Goal: Register for event/course

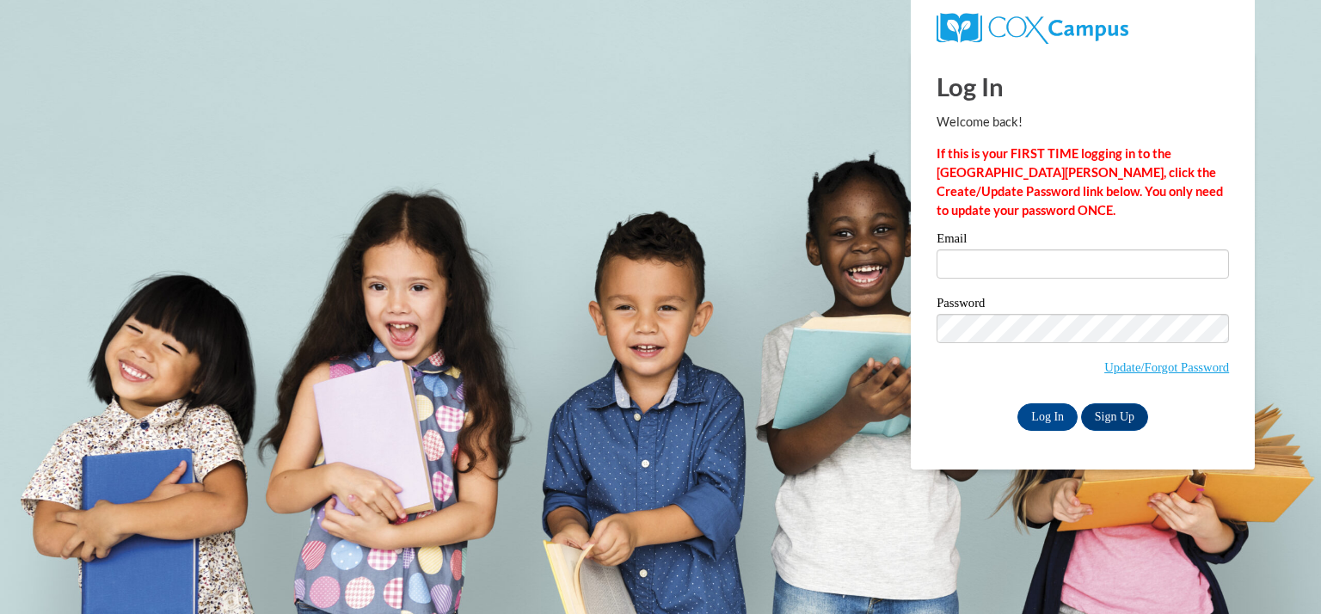
click at [968, 273] on input "Email" at bounding box center [1082, 263] width 292 height 29
type input "ferchs@kmsd.edu"
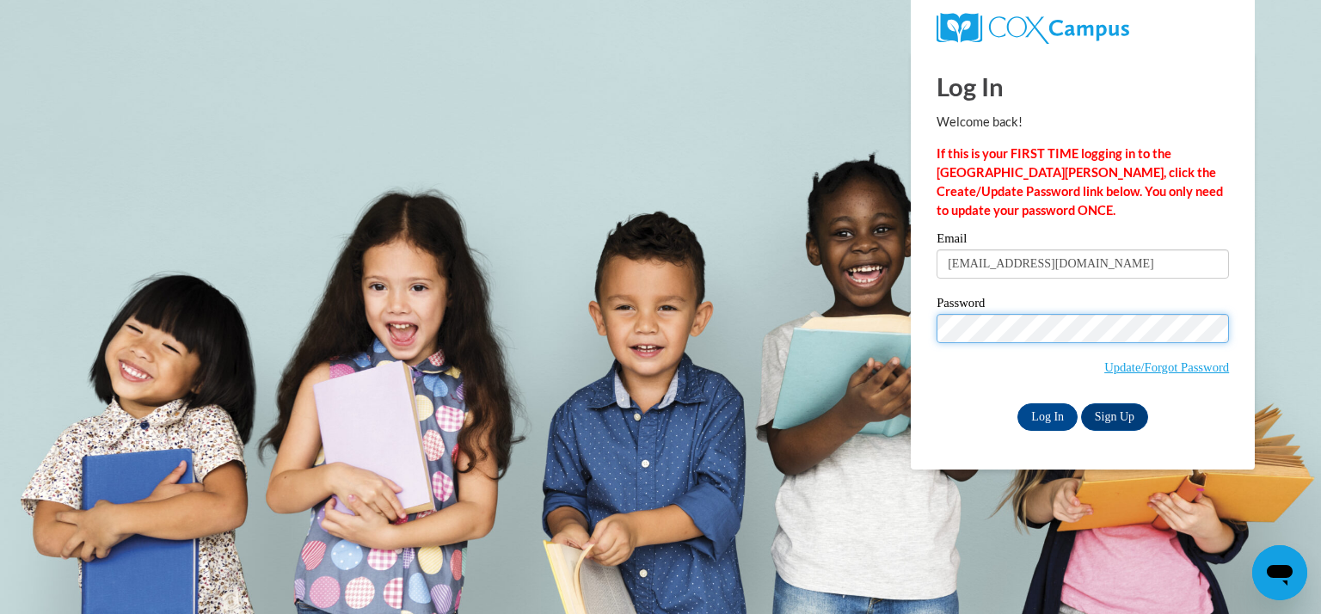
click at [1017, 403] on input "Log In" at bounding box center [1047, 417] width 60 height 28
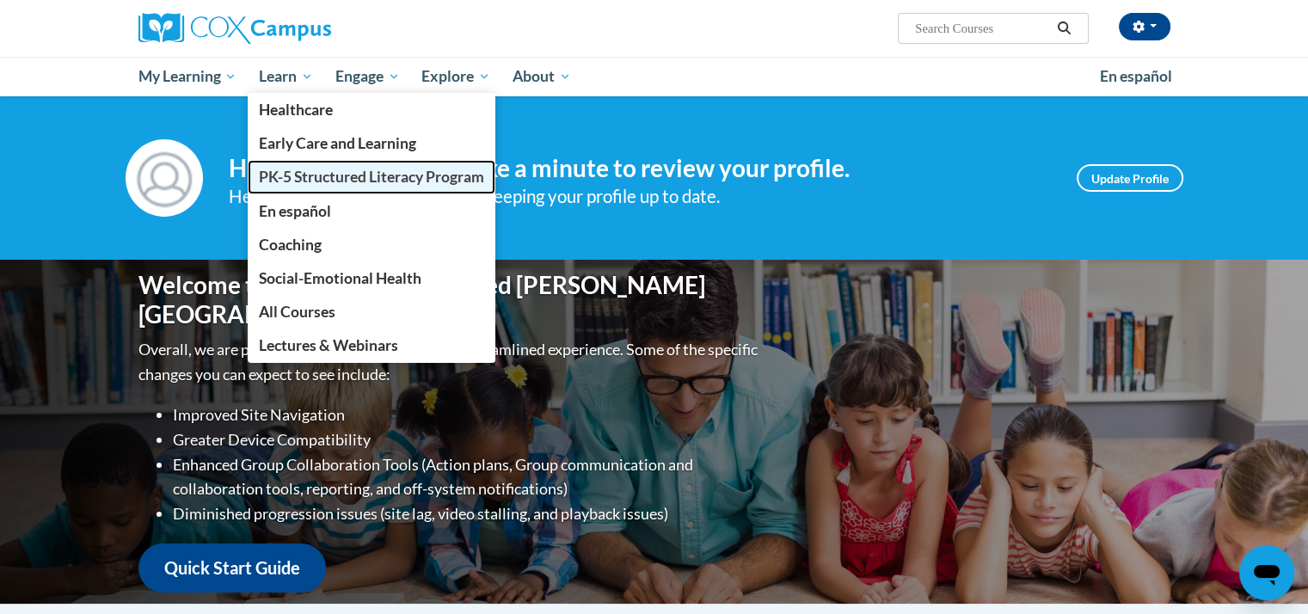
click at [292, 175] on span "PK-5 Structured Literacy Program" at bounding box center [371, 177] width 225 height 18
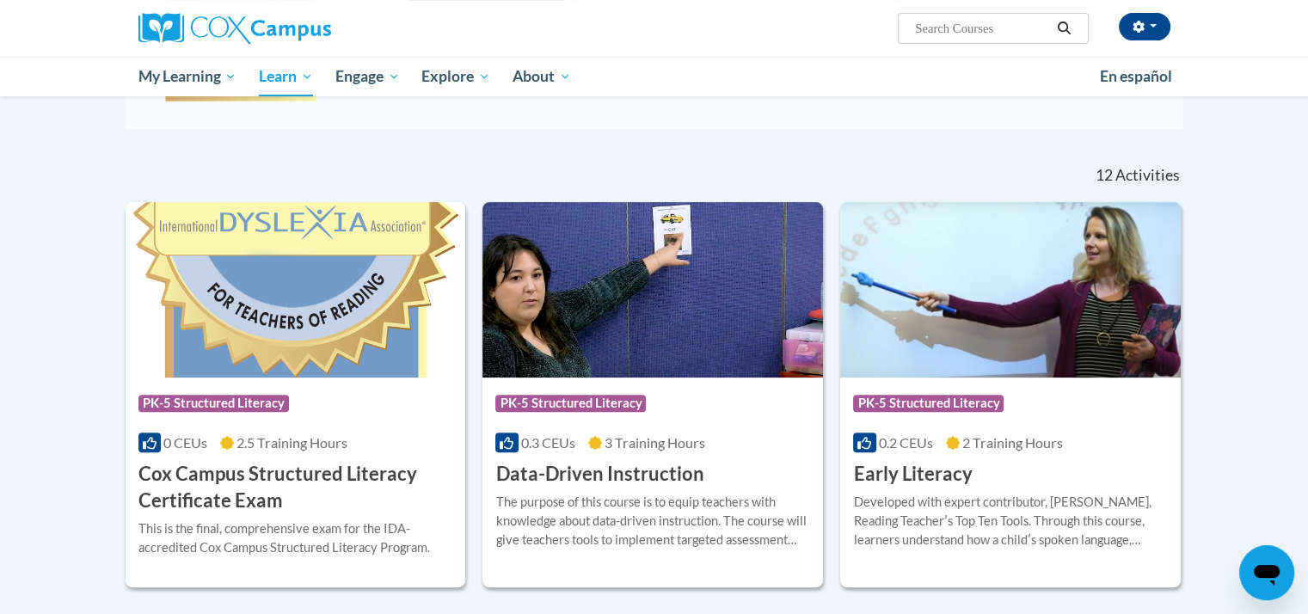
scroll to position [457, 0]
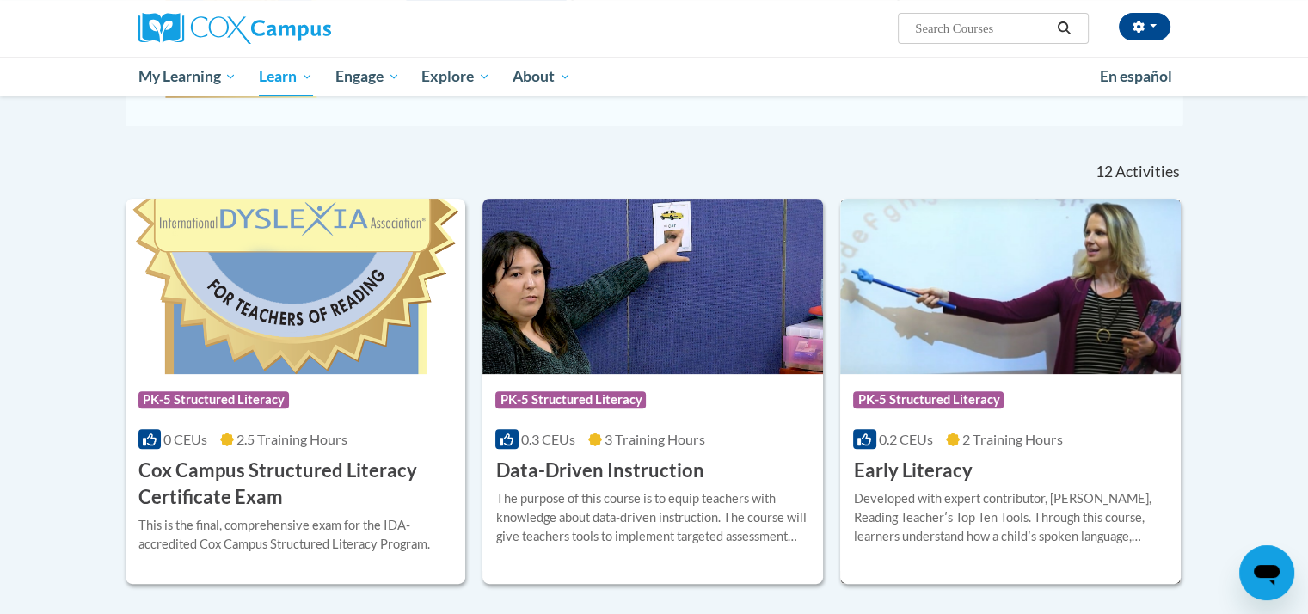
click at [987, 293] on img at bounding box center [1010, 286] width 340 height 175
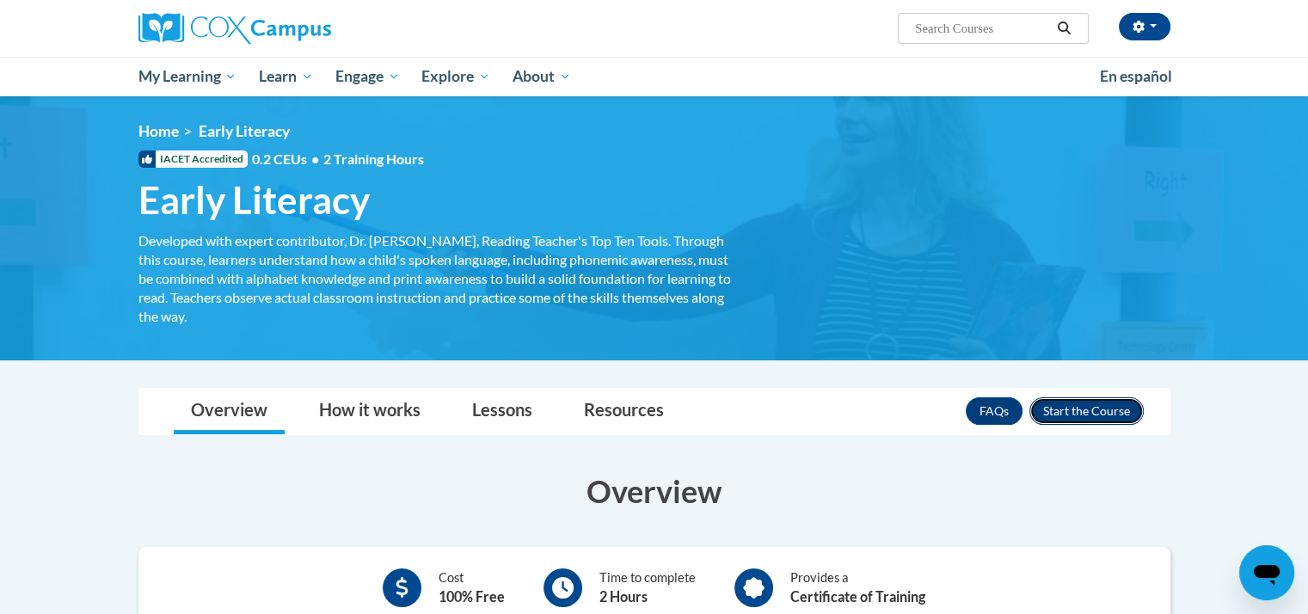
click at [1081, 411] on button "Enroll" at bounding box center [1086, 411] width 114 height 28
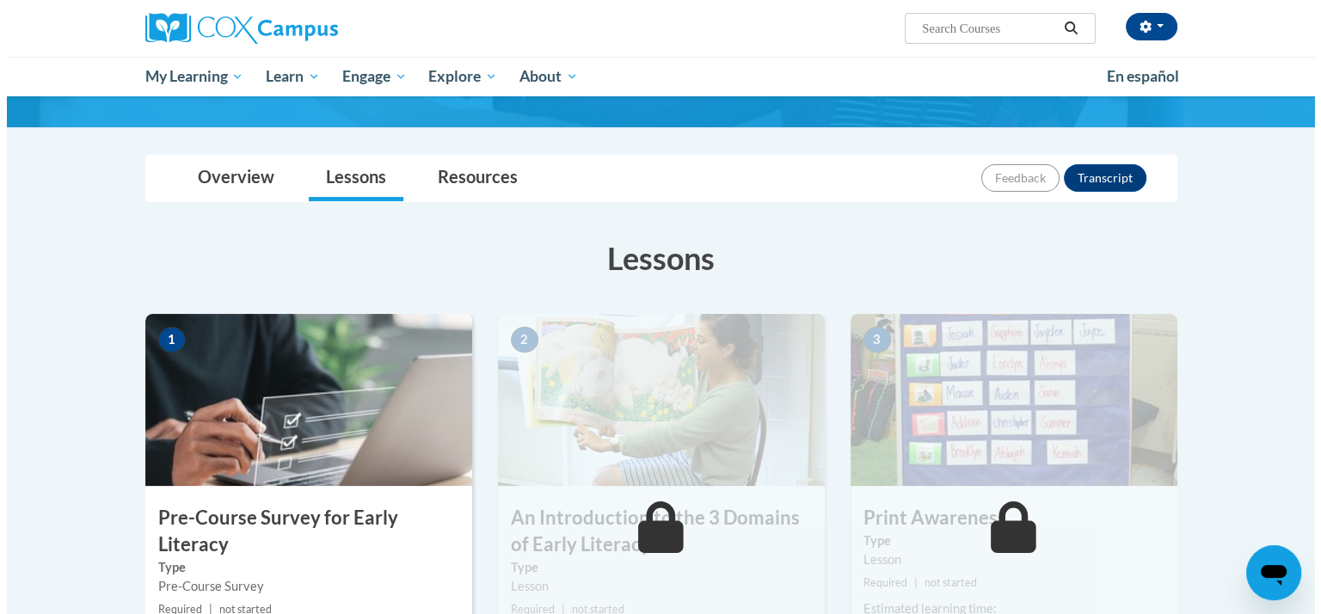
scroll to position [158, 0]
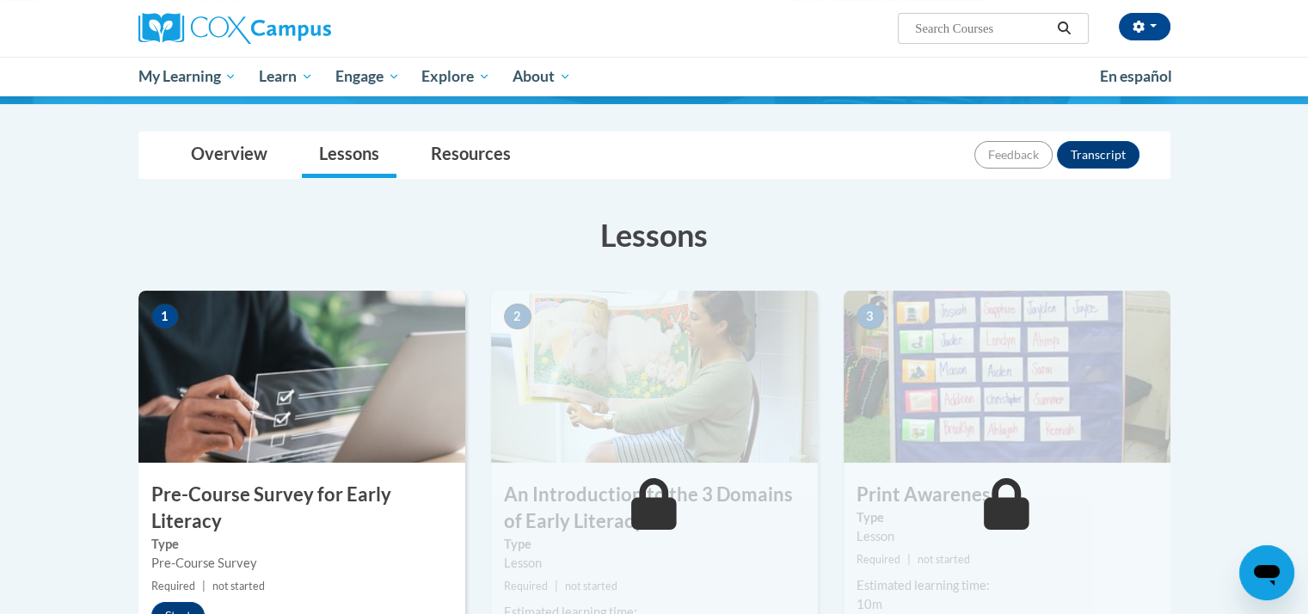
click at [322, 424] on img at bounding box center [301, 377] width 327 height 172
click at [285, 394] on img at bounding box center [301, 377] width 327 height 172
click at [175, 607] on button "Start" at bounding box center [177, 616] width 53 height 28
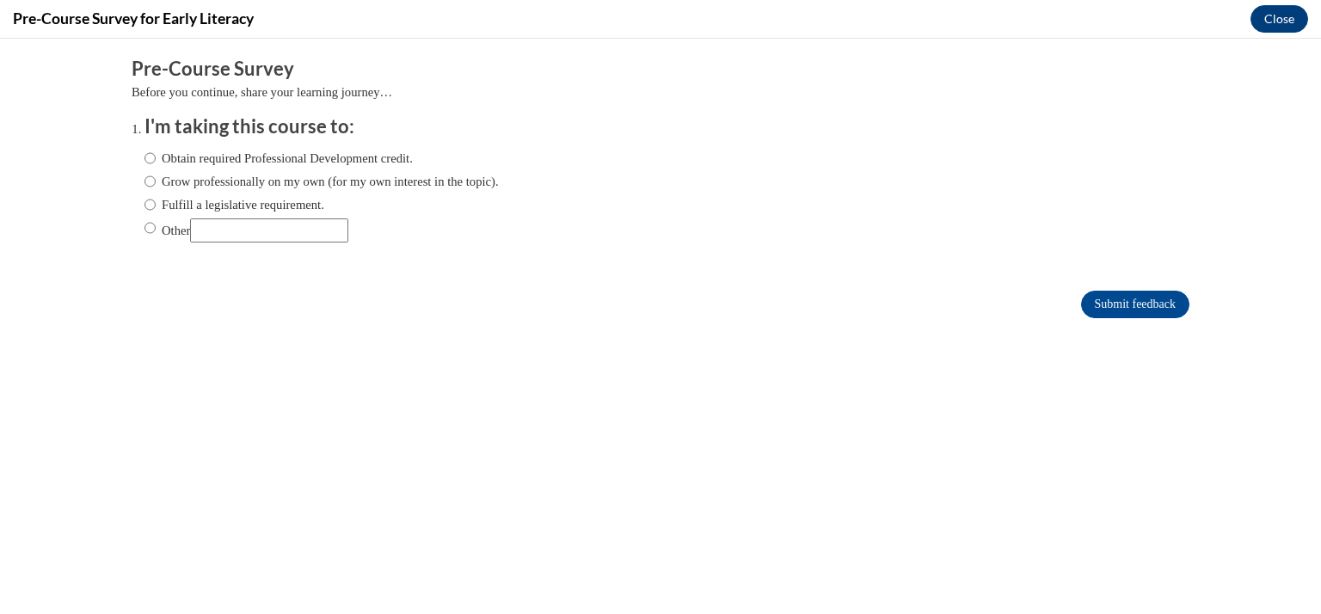
scroll to position [0, 0]
click at [144, 200] on input "Fulfill a legislative requirement." at bounding box center [149, 204] width 11 height 19
radio input "true"
click at [1102, 303] on input "Submit feedback" at bounding box center [1135, 305] width 108 height 28
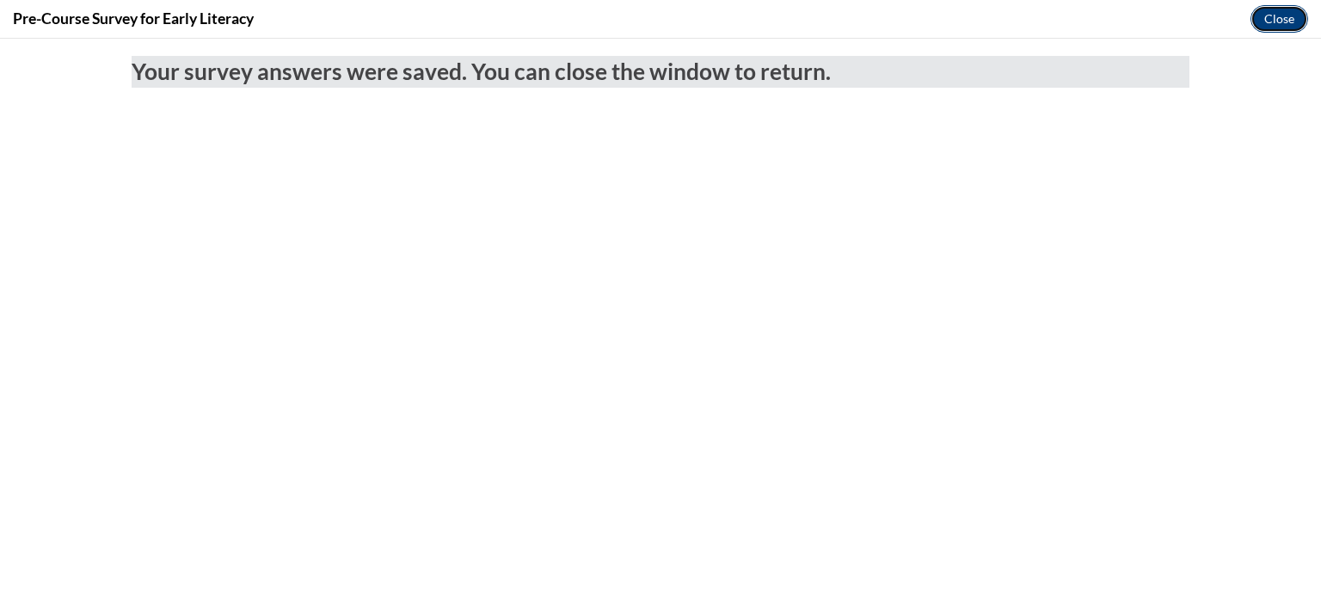
click at [1266, 28] on button "Close" at bounding box center [1279, 19] width 58 height 28
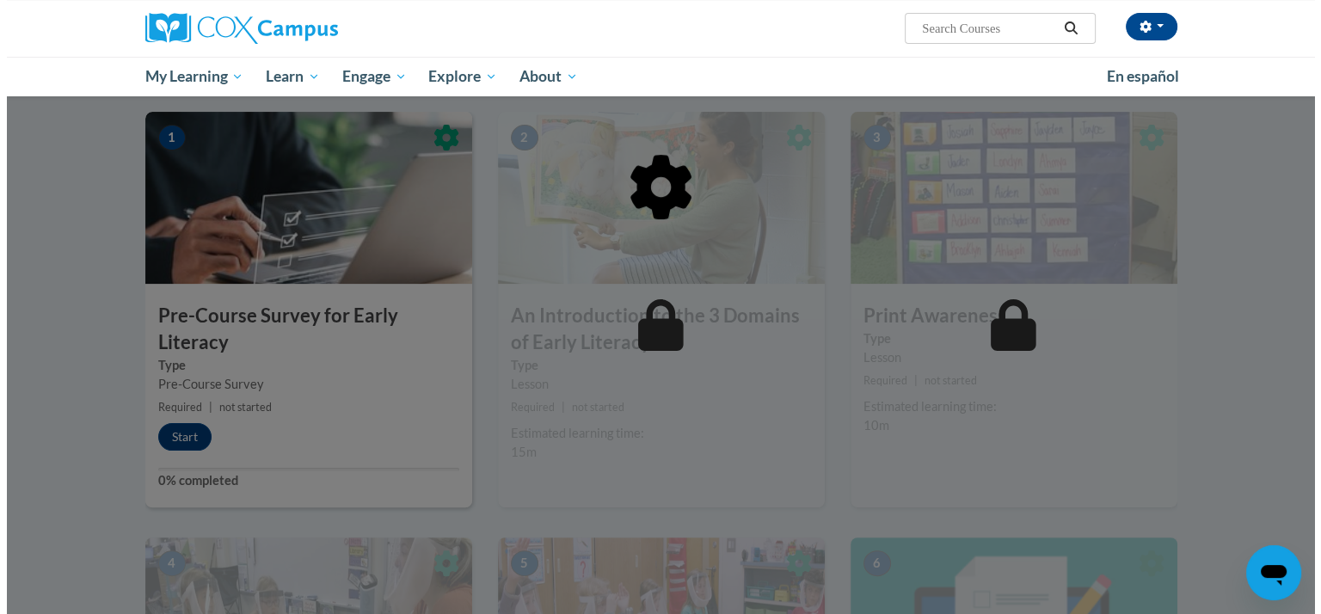
scroll to position [337, 0]
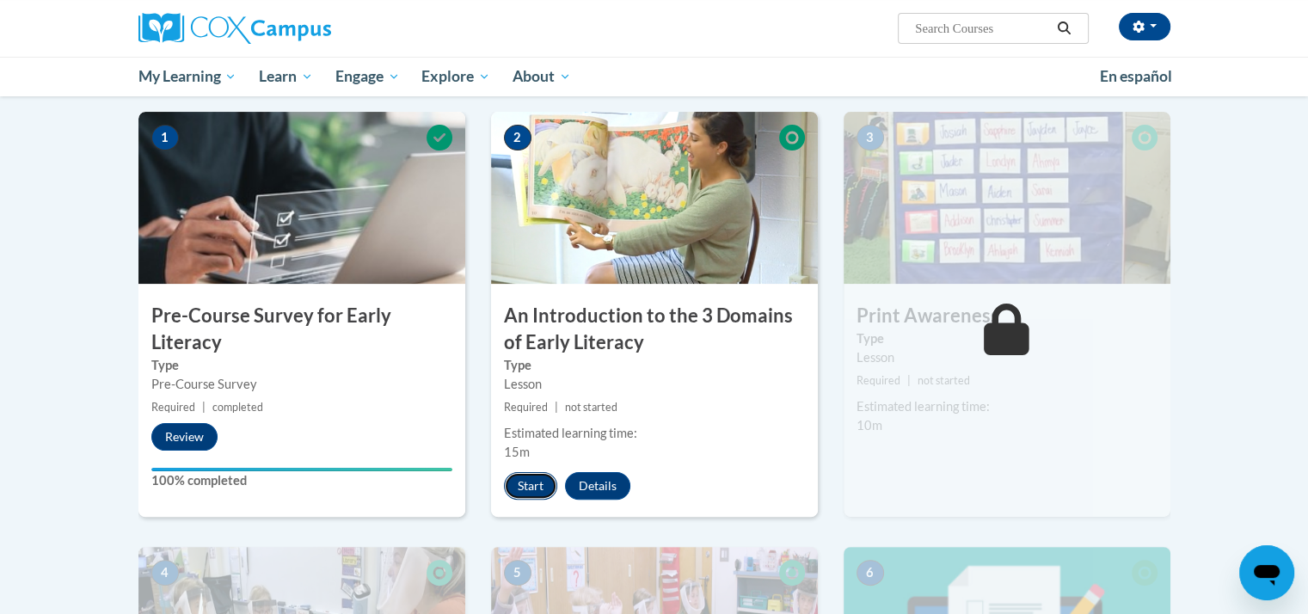
click at [526, 483] on button "Start" at bounding box center [530, 486] width 53 height 28
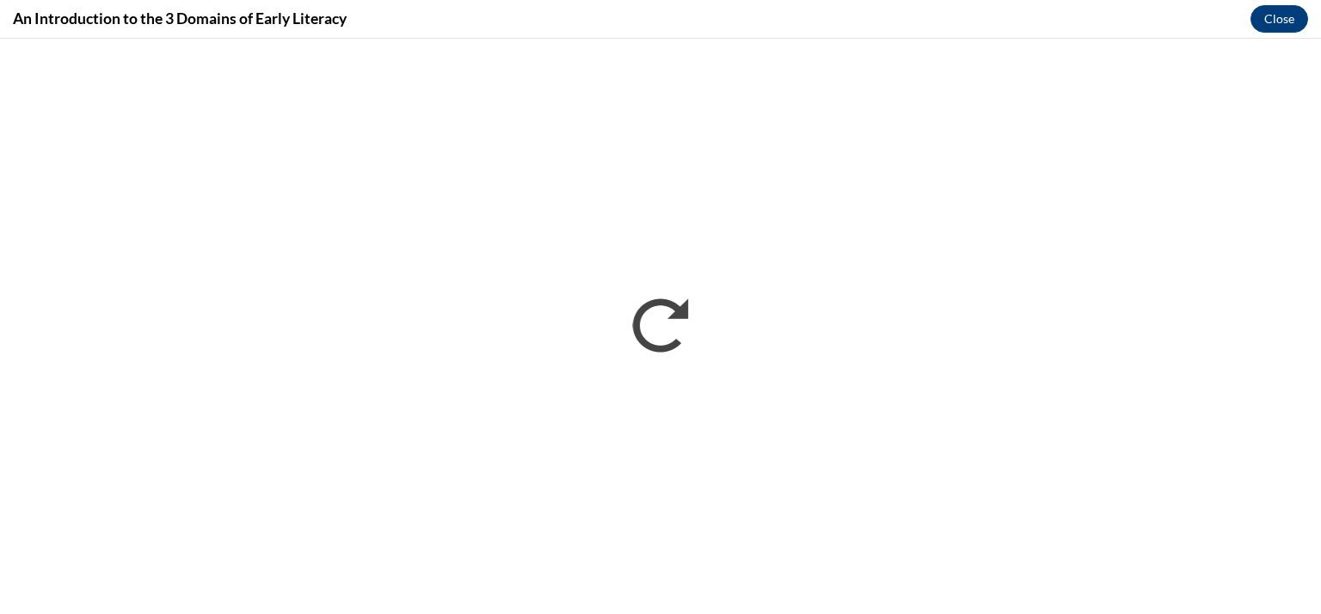
scroll to position [0, 0]
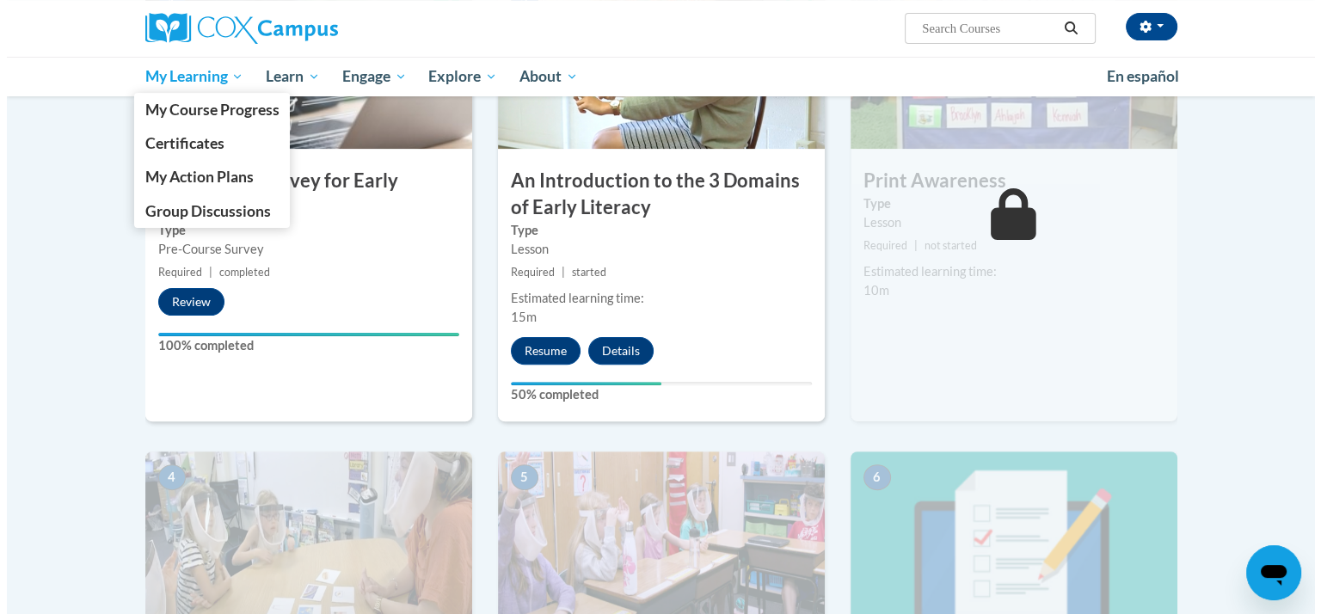
scroll to position [337, 0]
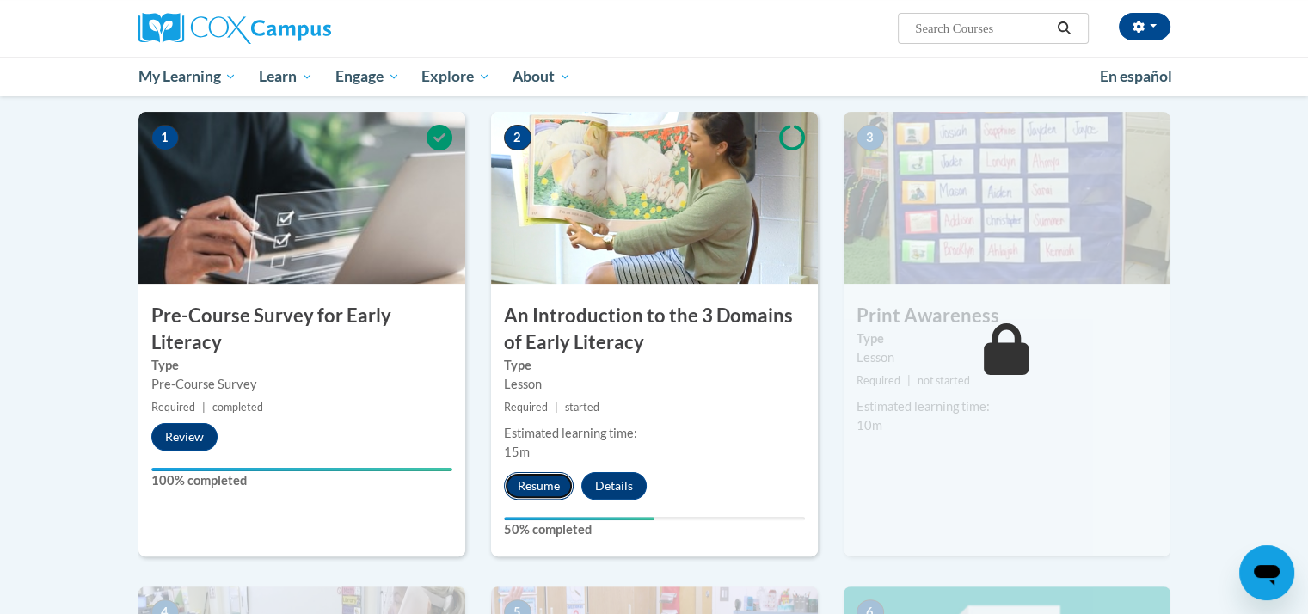
click at [527, 485] on button "Resume" at bounding box center [539, 486] width 70 height 28
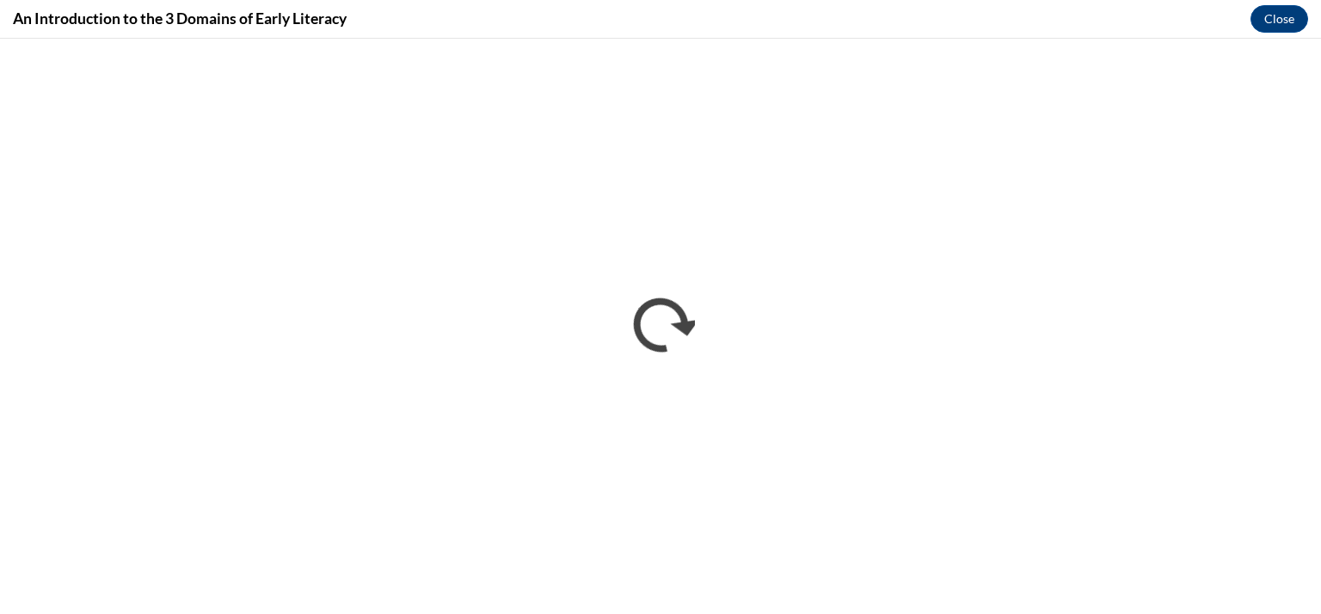
scroll to position [0, 0]
